Goal: Navigation & Orientation: Find specific page/section

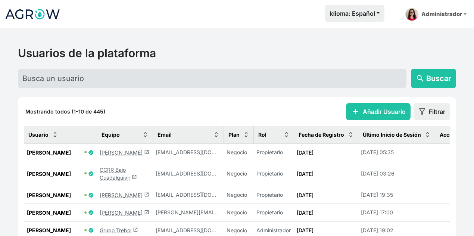
click at [119, 153] on link "Jorge Ramirez launch" at bounding box center [125, 152] width 50 height 6
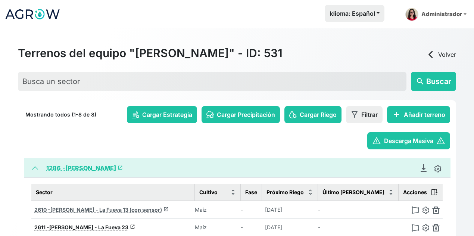
click at [154, 210] on span "Jorge Ramirez - La Fueva 13 (con sensor)" at bounding box center [105, 209] width 111 height 6
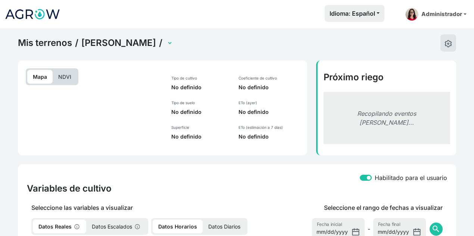
select select "2610"
select select "2490"
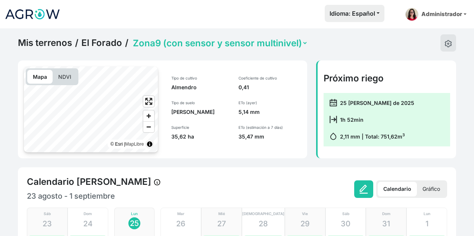
click at [42, 43] on link "Mis terrenos" at bounding box center [45, 42] width 54 height 11
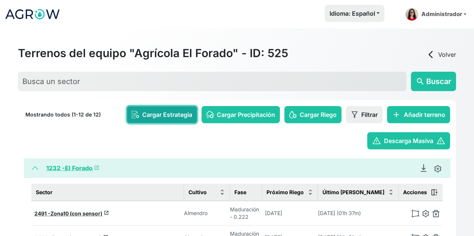
click at [179, 114] on span "Cargar Estrategia" at bounding box center [167, 114] width 50 height 9
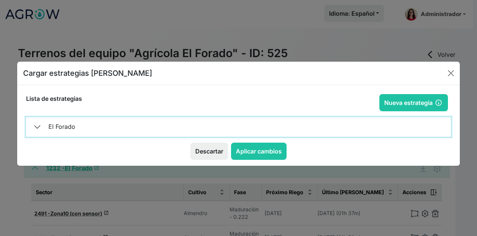
click at [54, 124] on button "El Forado" at bounding box center [238, 126] width 425 height 19
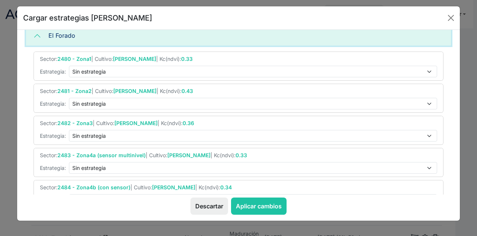
scroll to position [35, 0]
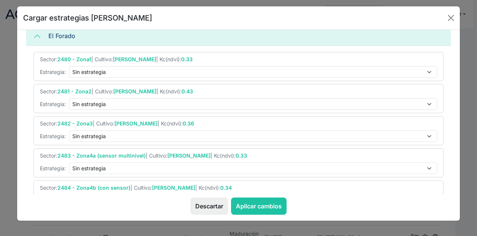
click at [460, 51] on div "Cargar estrategias [PERSON_NAME] Configuración de estrategia Nueva estrategia A…" at bounding box center [239, 113] width 444 height 215
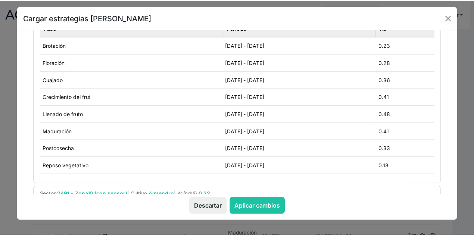
scroll to position [589, 0]
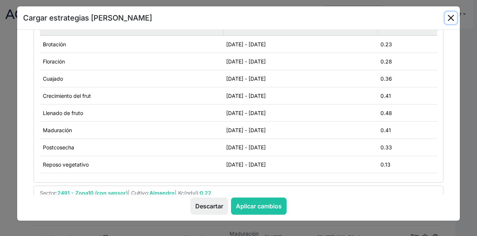
click at [448, 20] on button "Close" at bounding box center [451, 18] width 12 height 12
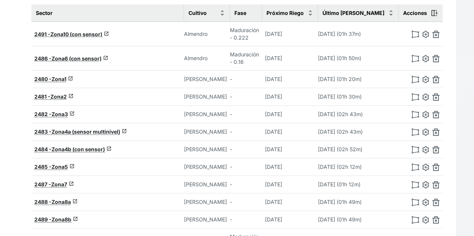
click at [45, 128] on span "2483 -" at bounding box center [42, 131] width 17 height 6
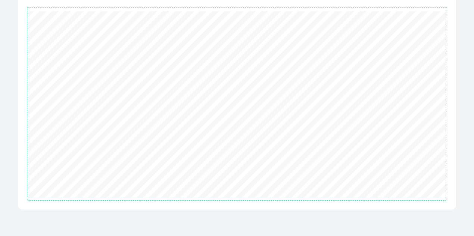
scroll to position [236, 0]
select select "2483"
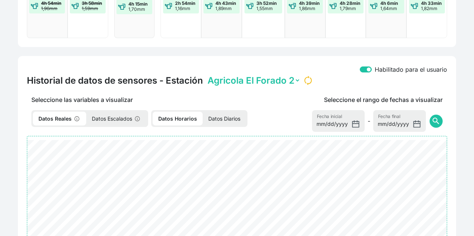
scroll to position [365, 0]
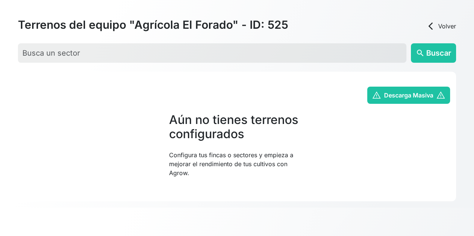
scroll to position [28, 0]
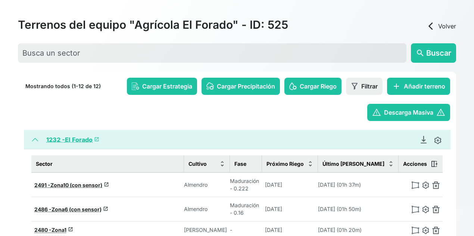
click at [13, 118] on div "Terrenos del equipo "Agrícola El Forado" - ID: 525 arrow_back_ios Volver search…" at bounding box center [237, 118] width 474 height 236
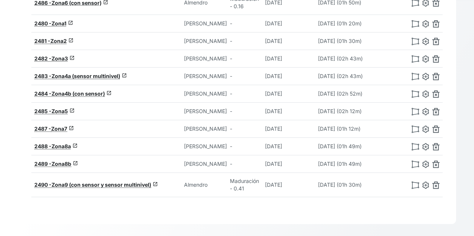
scroll to position [236, 0]
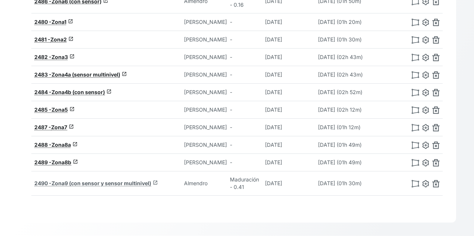
click at [150, 180] on span "Zona9 (con sensor y sensor multinivel)" at bounding box center [101, 183] width 100 height 6
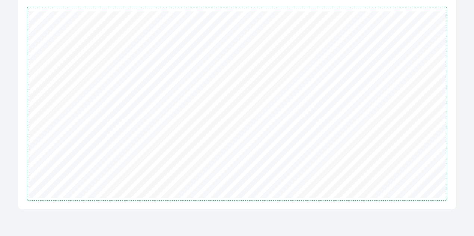
scroll to position [236, 0]
select select "2490"
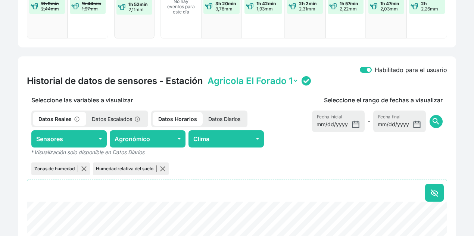
click at [11, 86] on div "Mis terrenos / El Forado / Zona1 Zona10 (con sensor) Zona2 Zona3 Zona4a (sensor…" at bounding box center [237, 109] width 474 height 634
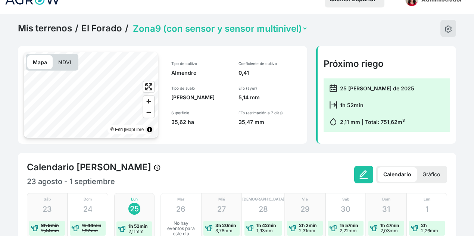
scroll to position [0, 0]
